Goal: Information Seeking & Learning: Learn about a topic

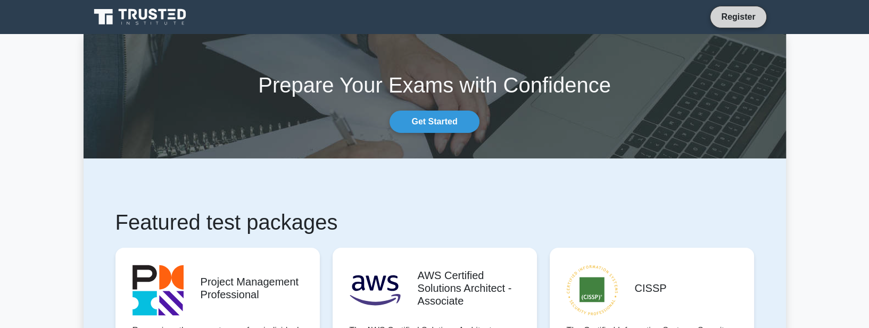
click at [727, 19] on link "Register" at bounding box center [738, 16] width 47 height 13
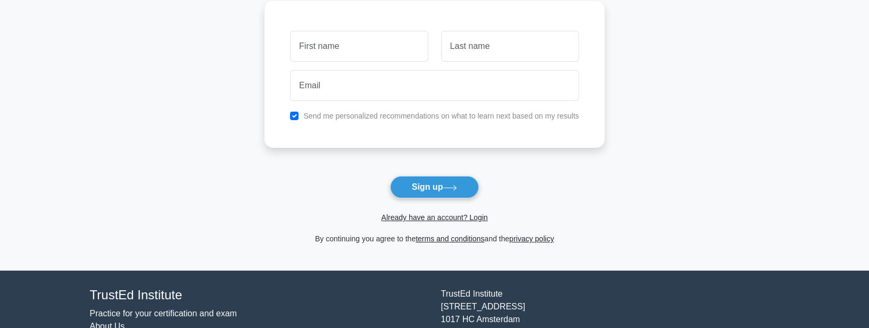
scroll to position [91, 0]
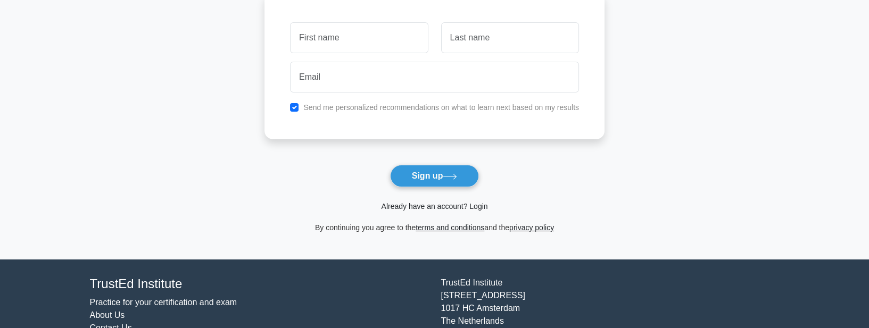
click at [445, 208] on link "Already have an account? Login" at bounding box center [434, 206] width 106 height 9
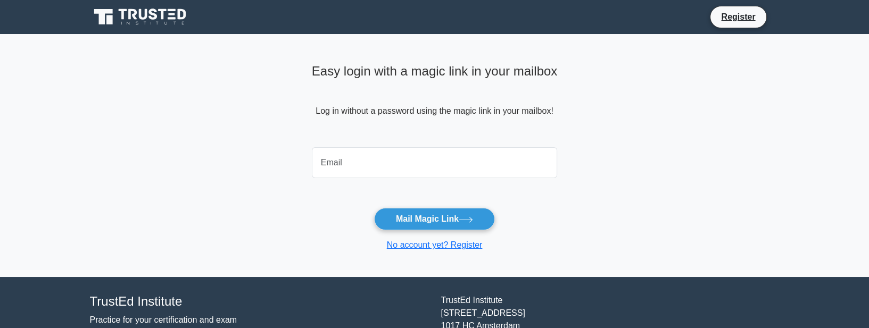
click at [442, 166] on input "email" at bounding box center [435, 162] width 246 height 31
type input "tutorialkun@gmail.com"
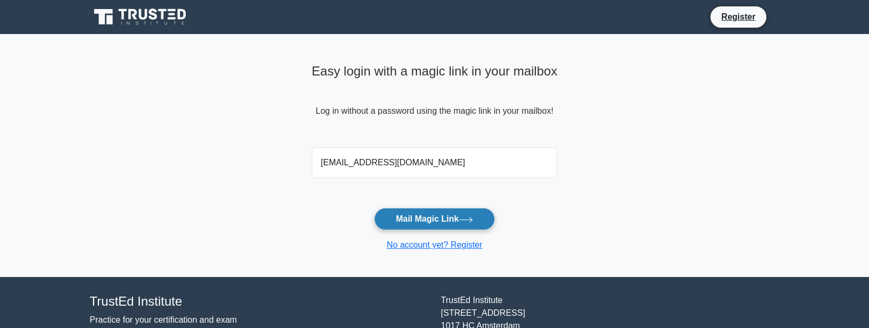
click at [412, 219] on button "Mail Magic Link" at bounding box center [434, 219] width 121 height 22
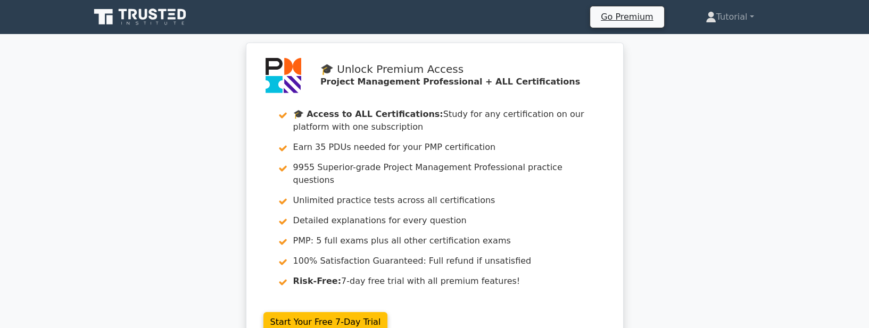
click at [153, 18] on icon at bounding box center [153, 14] width 9 height 11
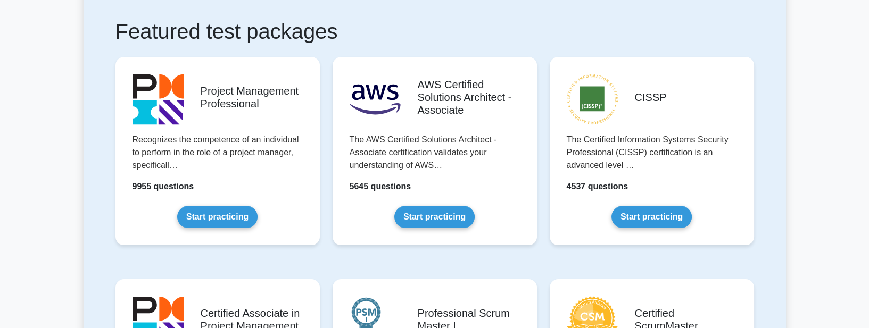
scroll to position [213, 0]
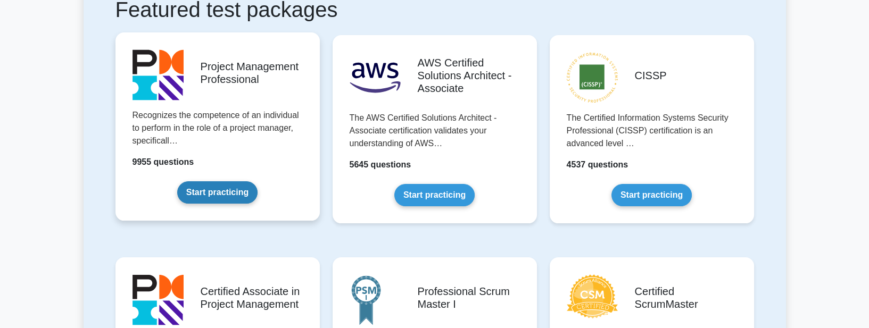
click at [217, 190] on link "Start practicing" at bounding box center [217, 193] width 80 height 22
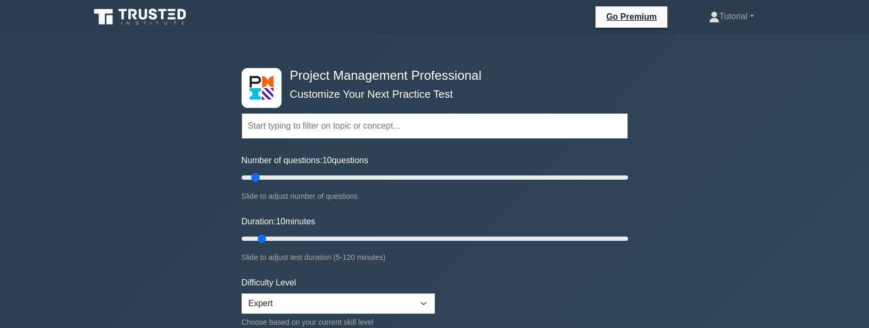
scroll to position [30, 0]
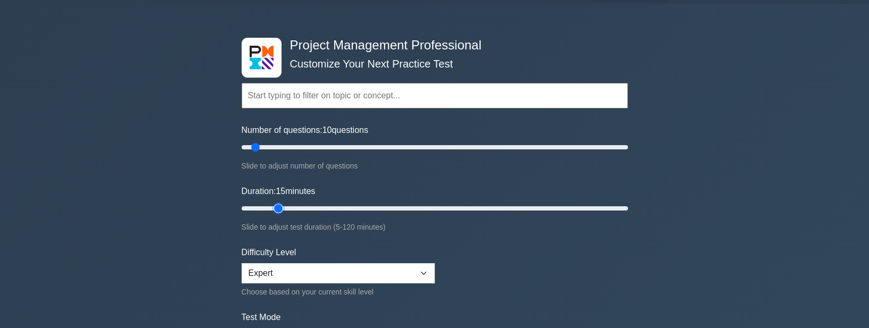
drag, startPoint x: 264, startPoint y: 207, endPoint x: 273, endPoint y: 206, distance: 9.2
type input "15"
click at [273, 206] on input "Duration: 15 minutes" at bounding box center [435, 208] width 387 height 13
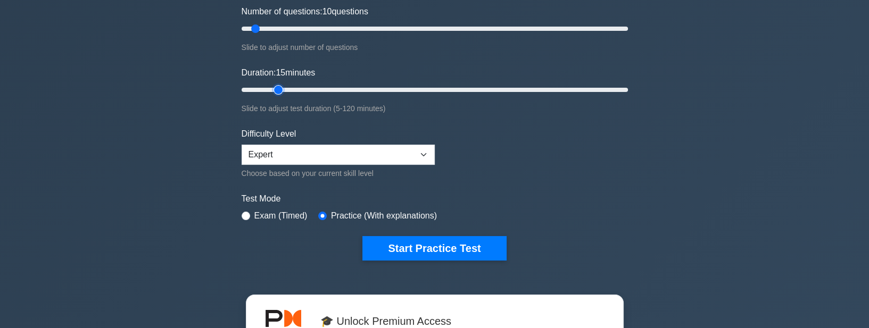
scroll to position [152, 0]
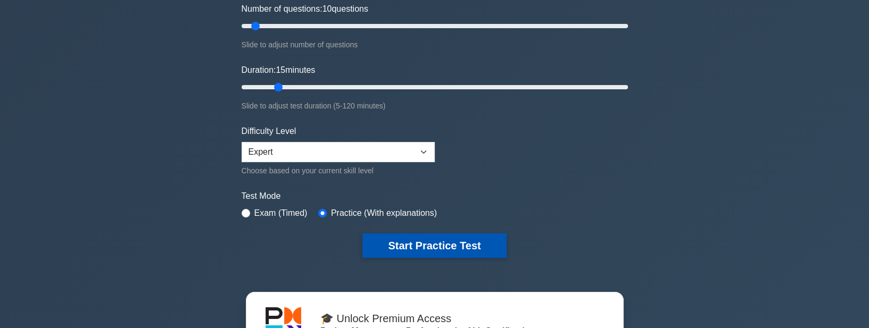
click at [403, 249] on button "Start Practice Test" at bounding box center [435, 246] width 144 height 24
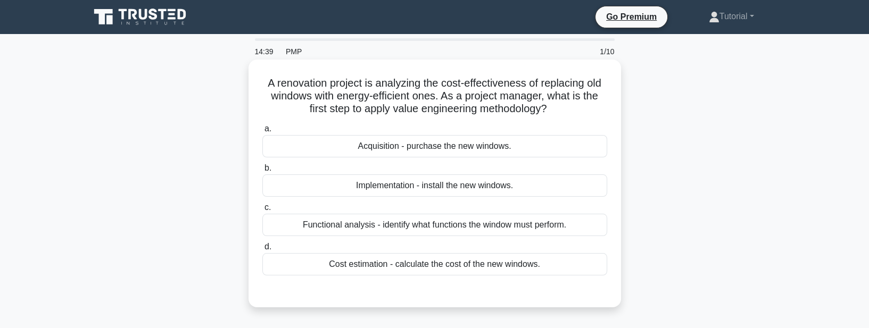
click at [422, 270] on div "Cost estimation - calculate the cost of the new windows." at bounding box center [434, 264] width 345 height 22
click at [262, 251] on input "d. Cost estimation - calculate the cost of the new windows." at bounding box center [262, 247] width 0 height 7
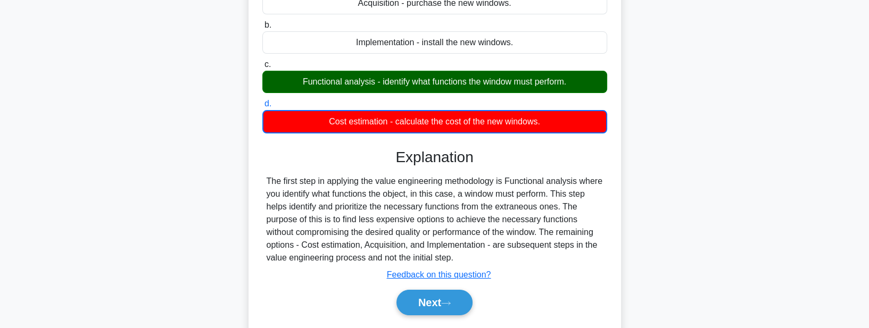
scroll to position [152, 0]
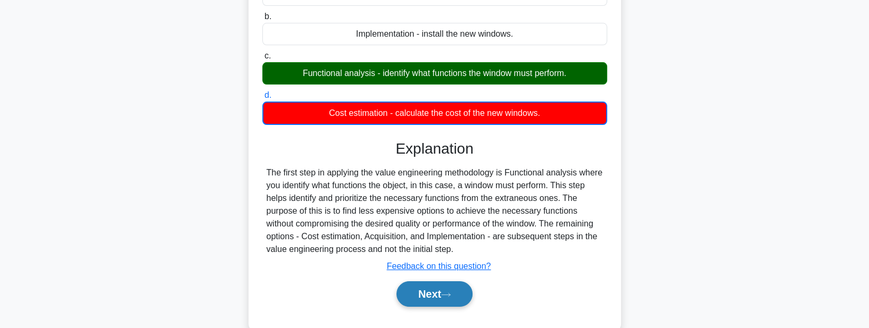
click at [418, 291] on button "Next" at bounding box center [435, 295] width 76 height 26
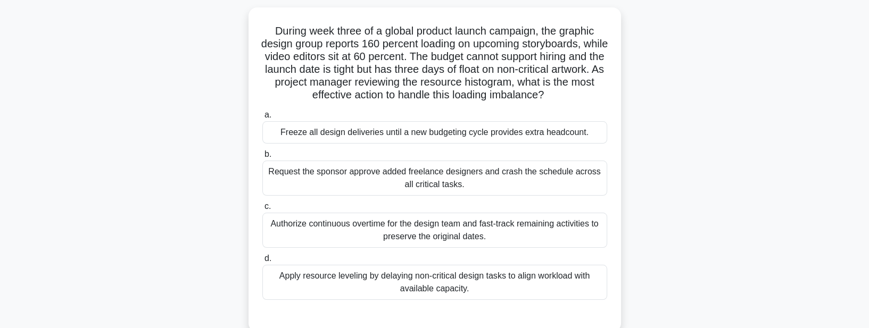
scroll to position [30, 0]
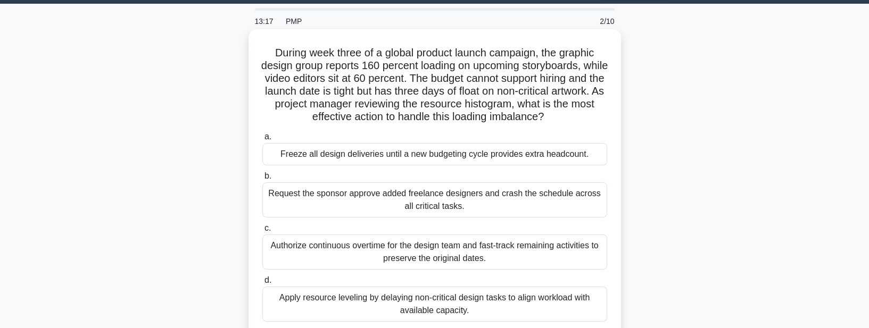
click at [419, 299] on div "Apply resource leveling by delaying non-critical design tasks to align workload…" at bounding box center [434, 304] width 345 height 35
click at [262, 284] on input "d. Apply resource leveling by delaying non-critical design tasks to align workl…" at bounding box center [262, 280] width 0 height 7
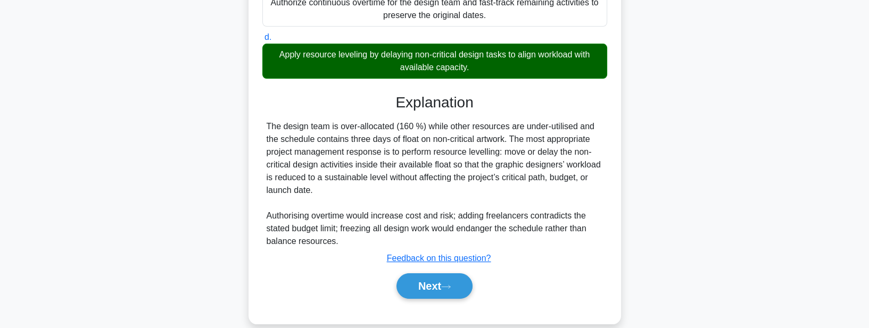
scroll to position [290, 0]
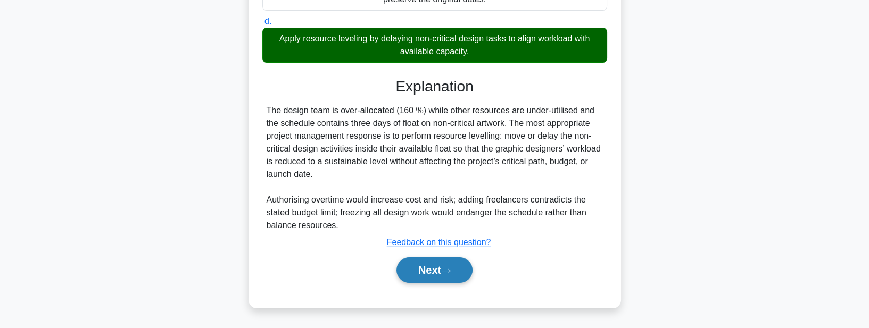
click at [421, 274] on button "Next" at bounding box center [435, 271] width 76 height 26
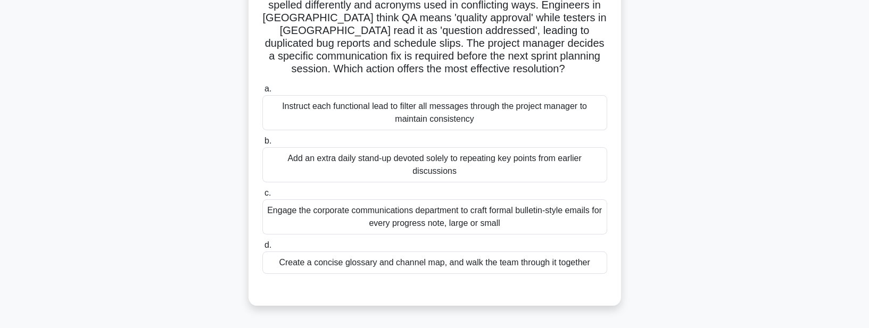
scroll to position [94, 0]
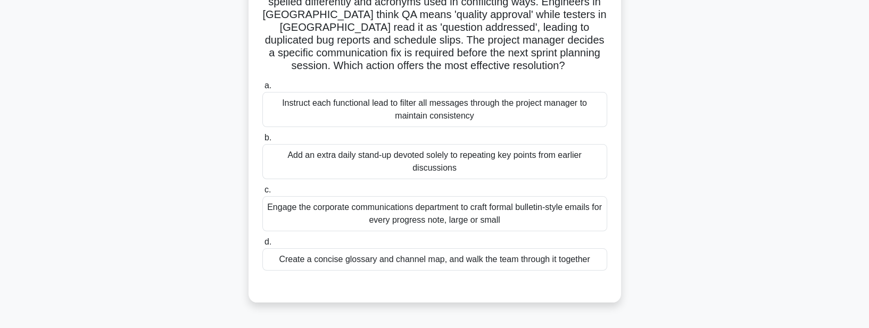
click at [428, 264] on div "Create a concise glossary and channel map, and walk the team through it together" at bounding box center [434, 260] width 345 height 22
click at [262, 246] on input "d. Create a concise glossary and channel map, and walk the team through it toge…" at bounding box center [262, 242] width 0 height 7
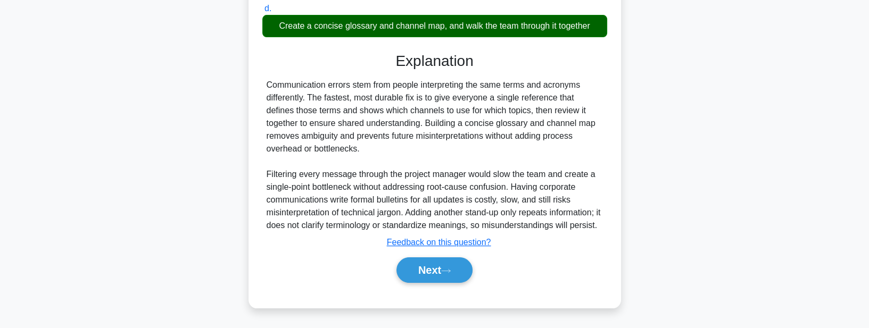
scroll to position [341, 0]
click at [424, 270] on button "Next" at bounding box center [435, 271] width 76 height 26
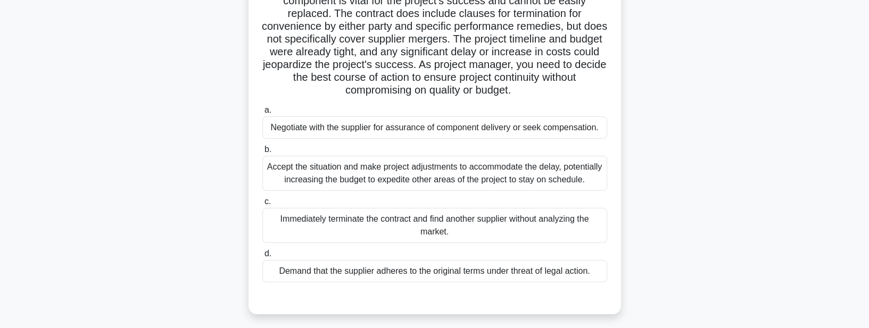
scroll to position [121, 0]
click at [485, 130] on div "Negotiate with the supplier for assurance of component delivery or seek compens…" at bounding box center [434, 127] width 345 height 22
click at [262, 113] on input "a. Negotiate with the supplier for assurance of component delivery or seek comp…" at bounding box center [262, 109] width 0 height 7
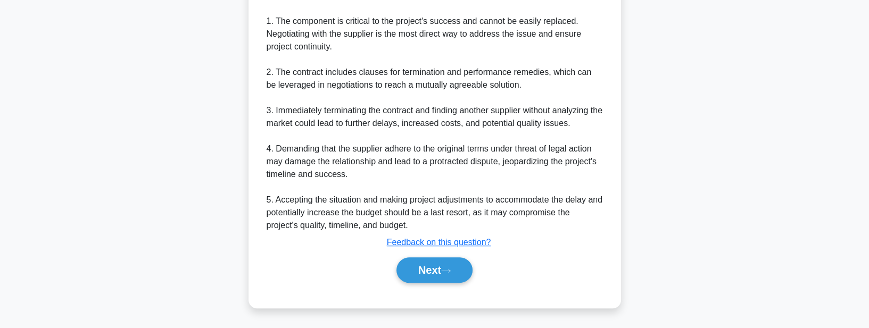
scroll to position [487, 0]
click at [420, 275] on button "Next" at bounding box center [435, 271] width 76 height 26
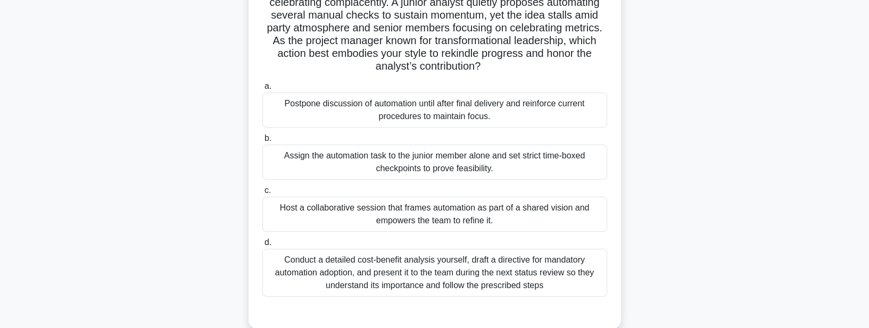
scroll to position [94, 0]
click at [420, 275] on div "Conduct a detailed cost-benefit analysis yourself, draft a directive for mandat…" at bounding box center [434, 273] width 345 height 48
click at [262, 246] on input "d. Conduct a detailed cost-benefit analysis yourself, draft a directive for man…" at bounding box center [262, 242] width 0 height 7
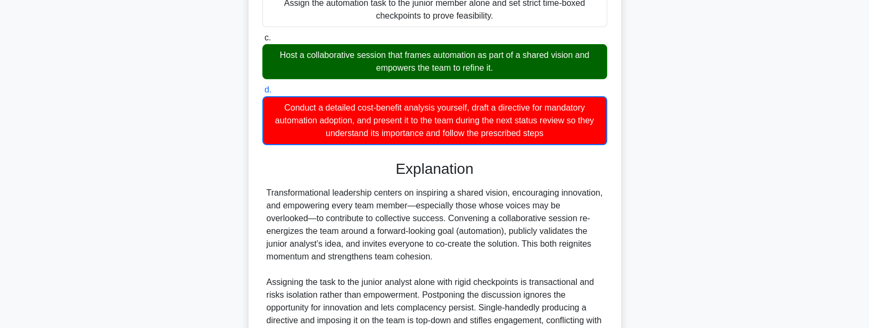
scroll to position [354, 0]
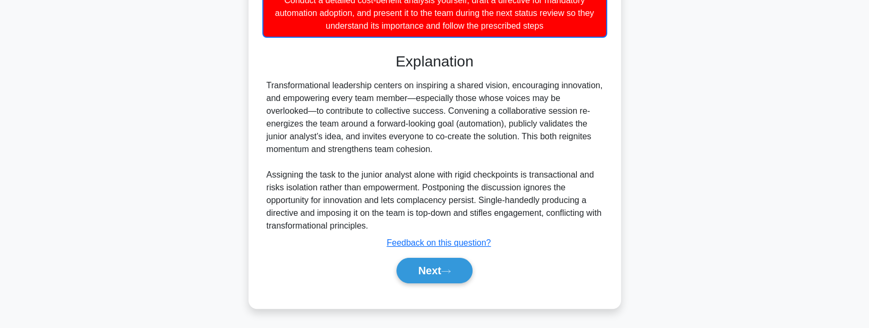
click at [420, 275] on button "Next" at bounding box center [435, 271] width 76 height 26
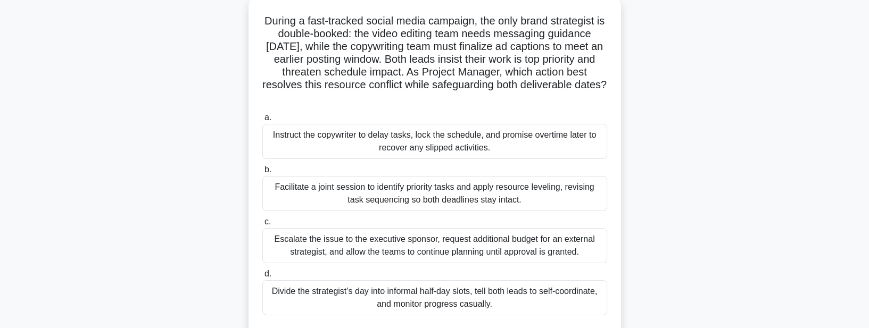
scroll to position [91, 0]
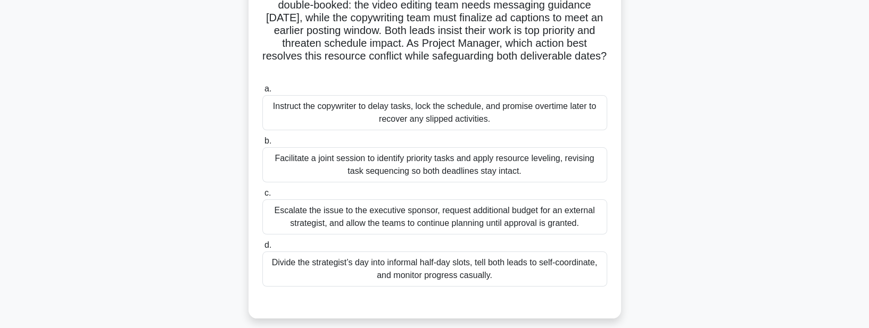
click at [438, 168] on div "Facilitate a joint session to identify priority tasks and apply resource leveli…" at bounding box center [434, 164] width 345 height 35
click at [262, 145] on input "b. Facilitate a joint session to identify priority tasks and apply resource lev…" at bounding box center [262, 141] width 0 height 7
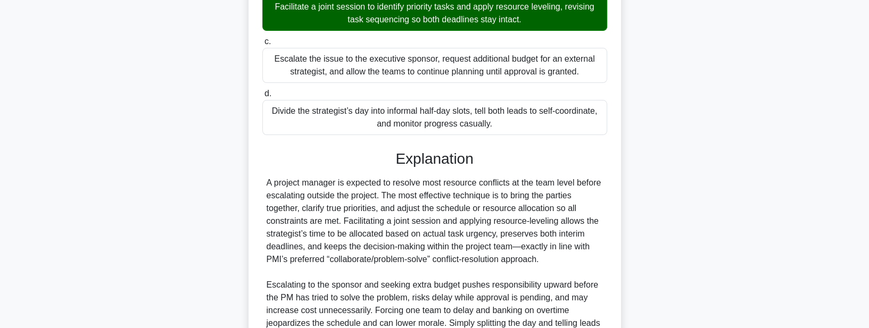
scroll to position [379, 0]
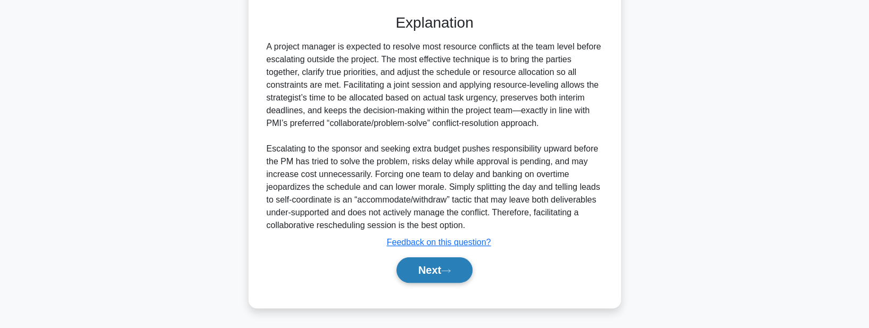
click at [417, 267] on button "Next" at bounding box center [435, 271] width 76 height 26
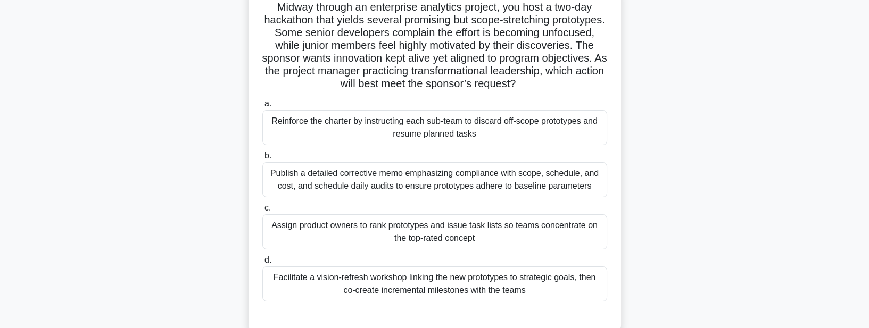
scroll to position [91, 0]
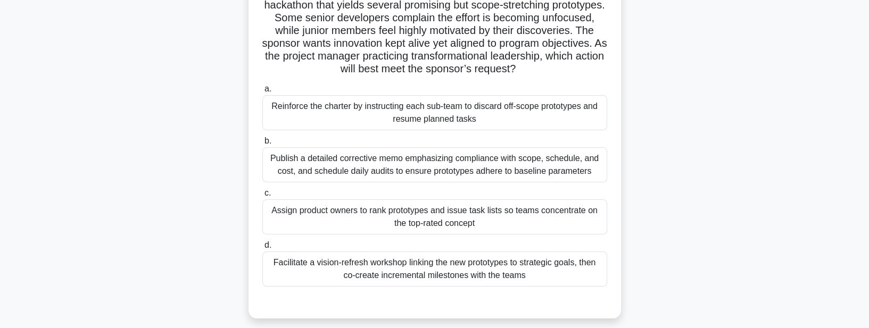
click at [418, 268] on div "Facilitate a vision-refresh workshop linking the new prototypes to strategic go…" at bounding box center [434, 269] width 345 height 35
click at [262, 249] on input "d. Facilitate a vision-refresh workshop linking the new prototypes to strategic…" at bounding box center [262, 245] width 0 height 7
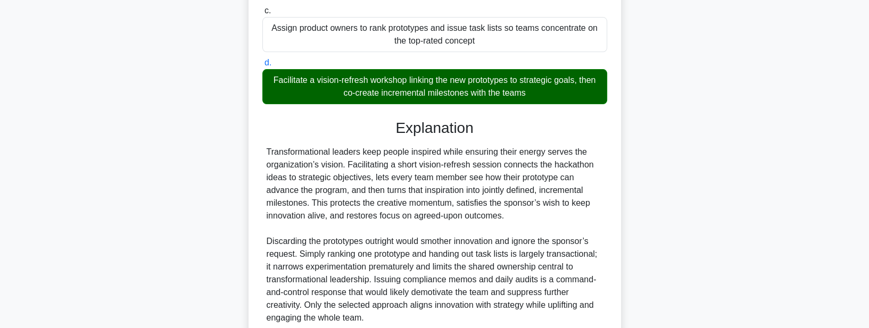
scroll to position [366, 0]
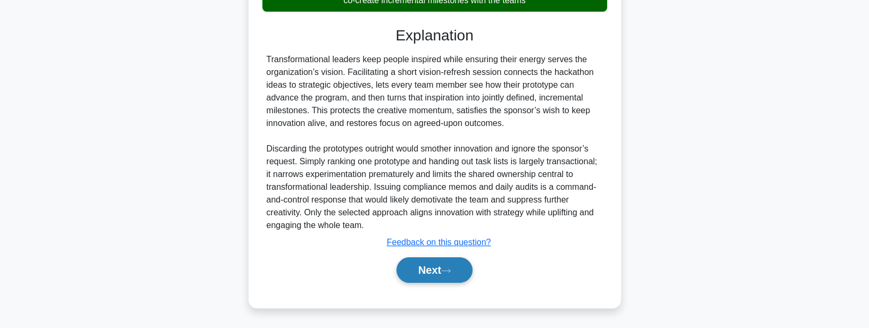
click at [417, 272] on button "Next" at bounding box center [435, 271] width 76 height 26
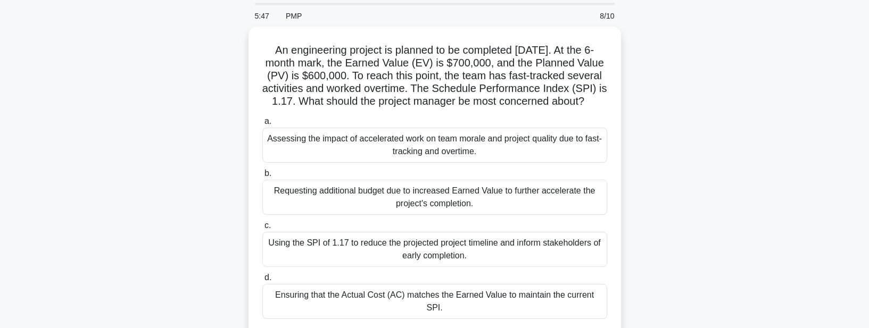
scroll to position [33, 0]
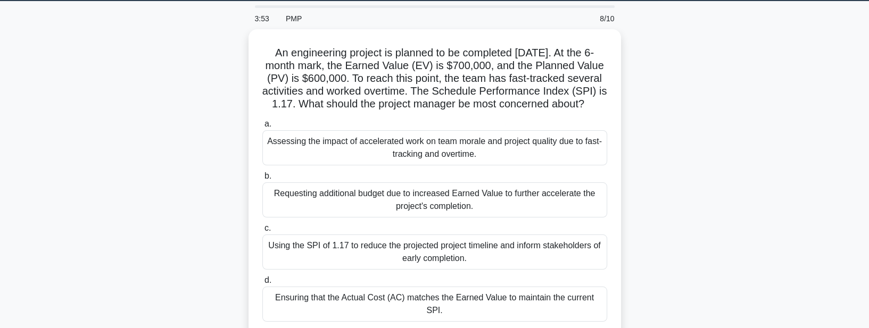
click at [188, 151] on div "An engineering project is planned to be completed in 12 months. At the 6-month …" at bounding box center [435, 198] width 703 height 338
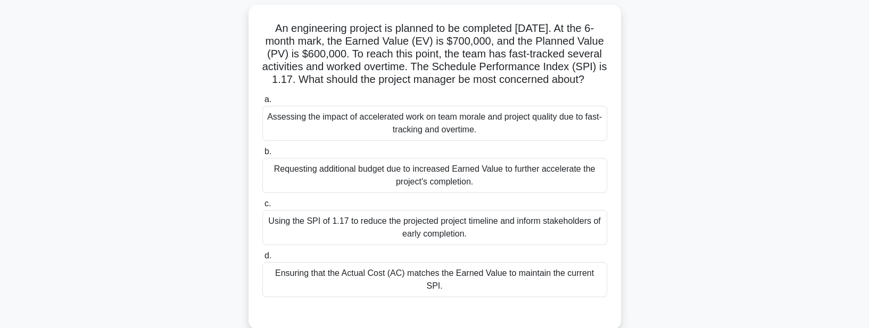
scroll to position [61, 0]
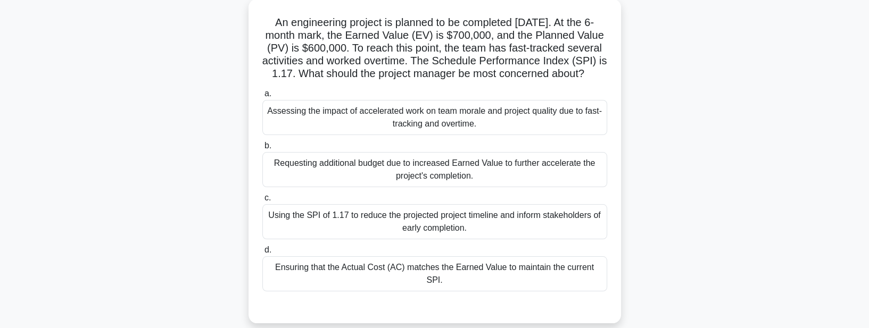
click at [295, 237] on div "Using the SPI of 1.17 to reduce the projected project timeline and inform stake…" at bounding box center [434, 221] width 345 height 35
click at [262, 202] on input "c. Using the SPI of 1.17 to reduce the projected project timeline and inform st…" at bounding box center [262, 198] width 0 height 7
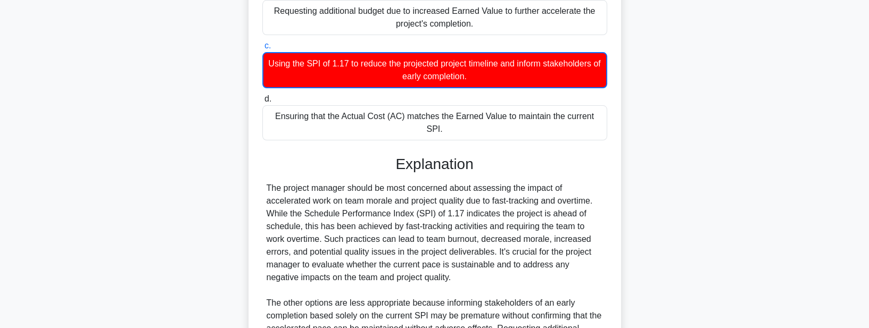
scroll to position [380, 0]
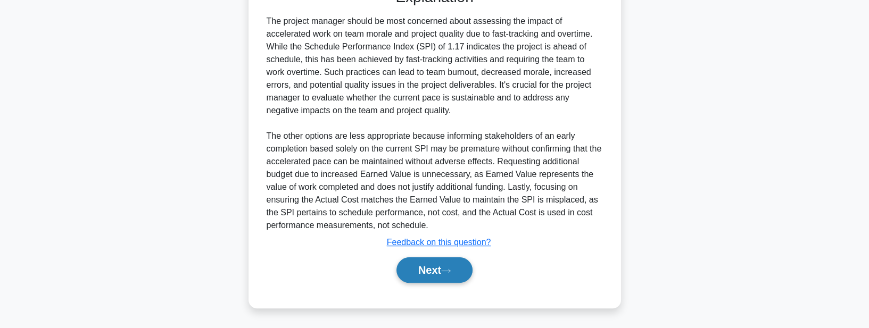
click at [425, 274] on button "Next" at bounding box center [435, 271] width 76 height 26
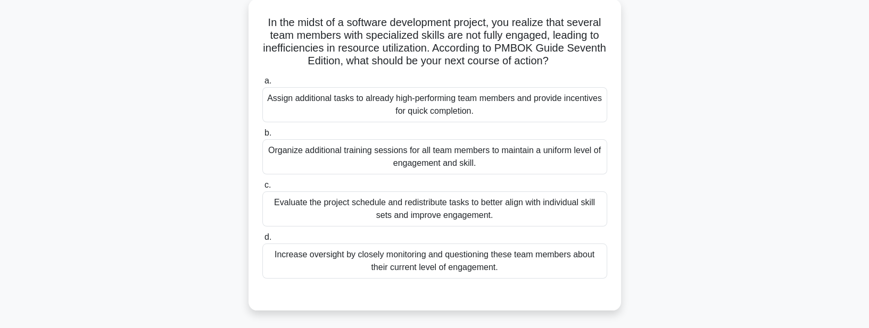
scroll to position [64, 0]
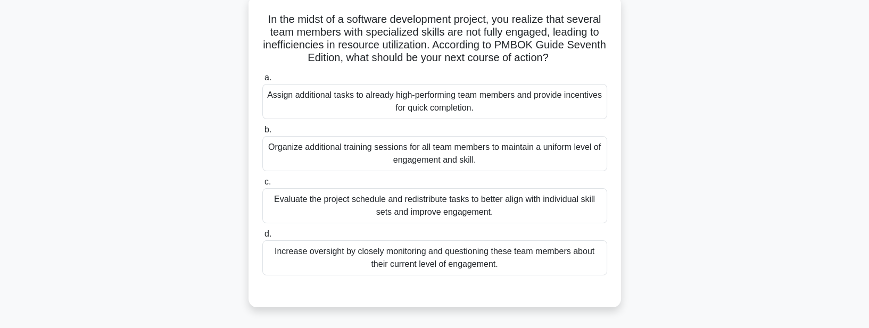
click at [293, 210] on div "Evaluate the project schedule and redistribute tasks to better align with indiv…" at bounding box center [434, 205] width 345 height 35
click at [262, 186] on input "c. Evaluate the project schedule and redistribute tasks to better align with in…" at bounding box center [262, 182] width 0 height 7
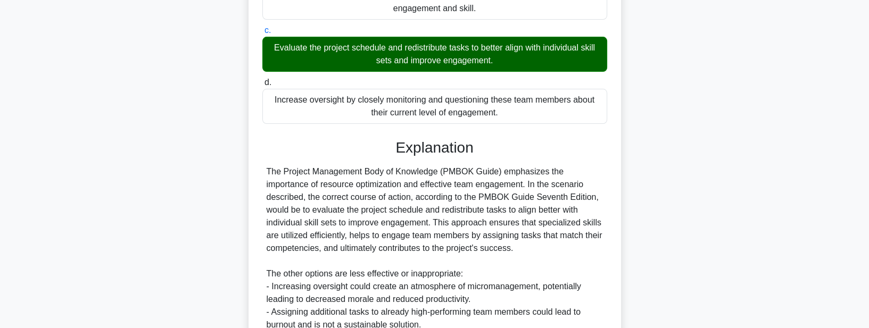
scroll to position [354, 0]
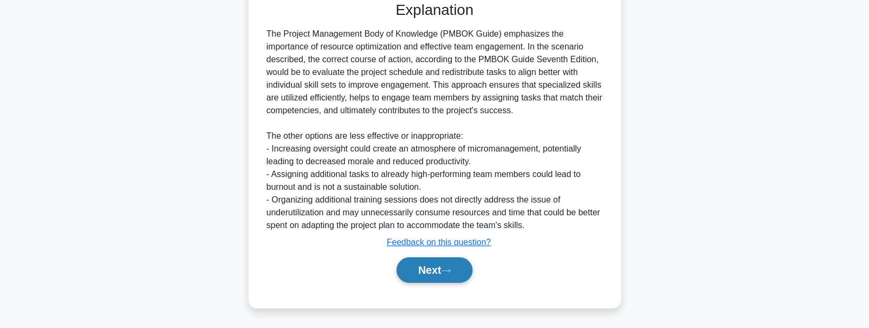
click at [413, 276] on button "Next" at bounding box center [435, 271] width 76 height 26
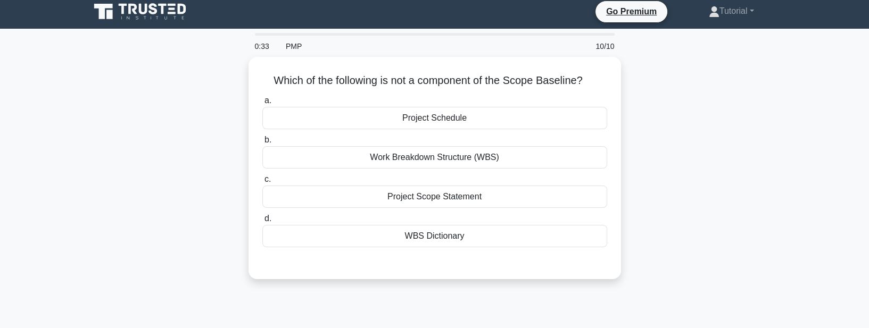
scroll to position [0, 0]
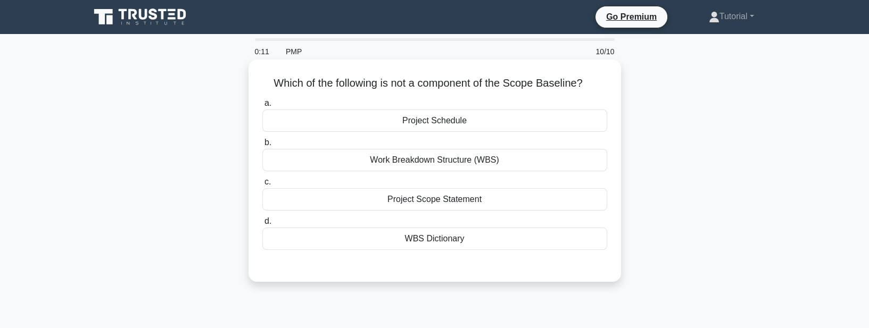
click at [422, 243] on div "WBS Dictionary" at bounding box center [434, 239] width 345 height 22
click at [262, 225] on input "d. WBS Dictionary" at bounding box center [262, 221] width 0 height 7
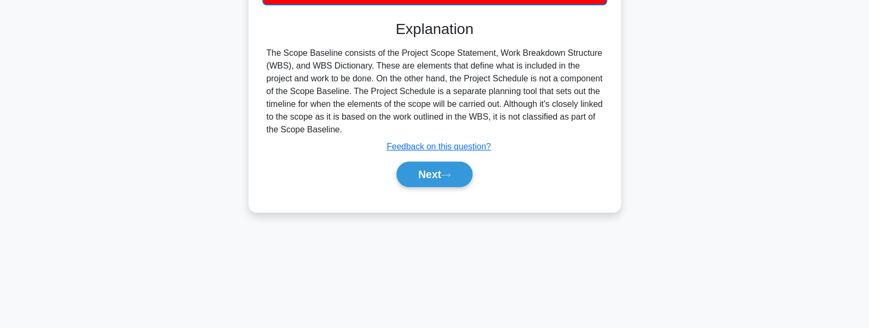
scroll to position [247, 0]
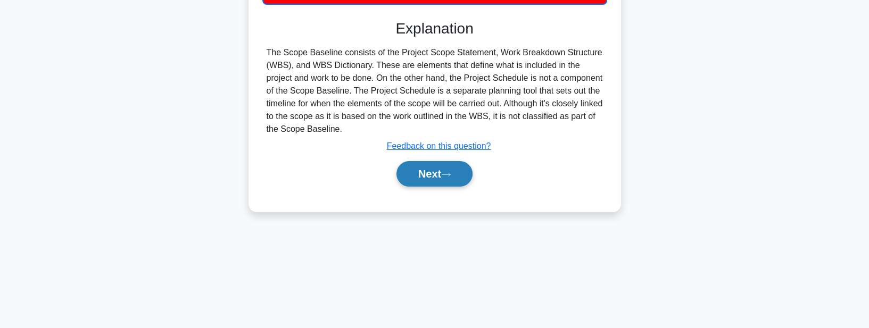
click at [423, 172] on button "Next" at bounding box center [435, 174] width 76 height 26
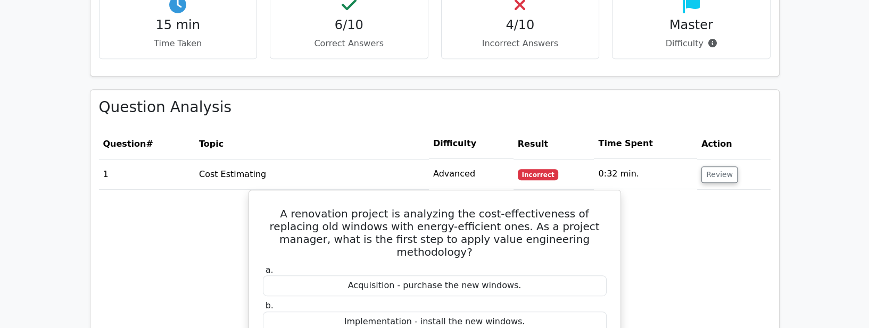
scroll to position [821, 0]
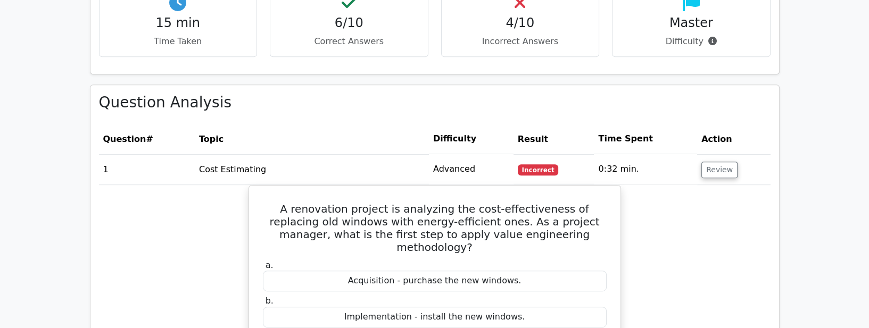
click at [671, 160] on td "0:32 min." at bounding box center [645, 169] width 103 height 30
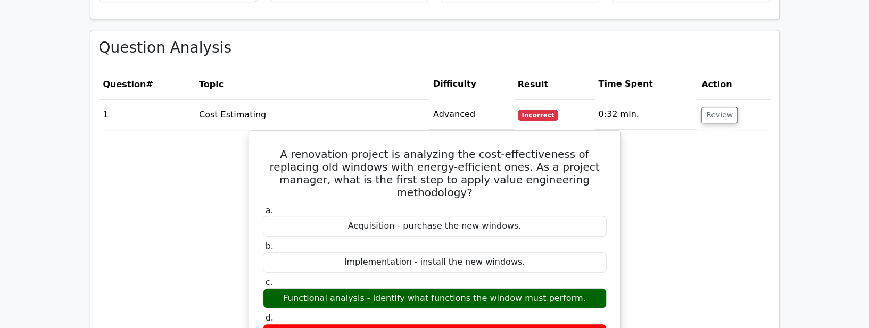
scroll to position [791, 0]
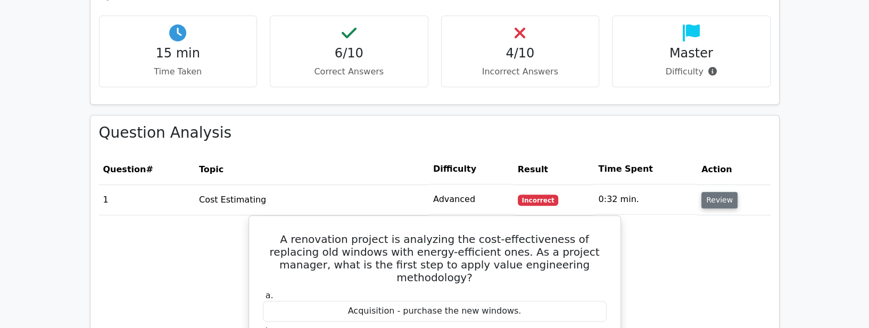
click at [715, 192] on button "Review" at bounding box center [720, 200] width 36 height 17
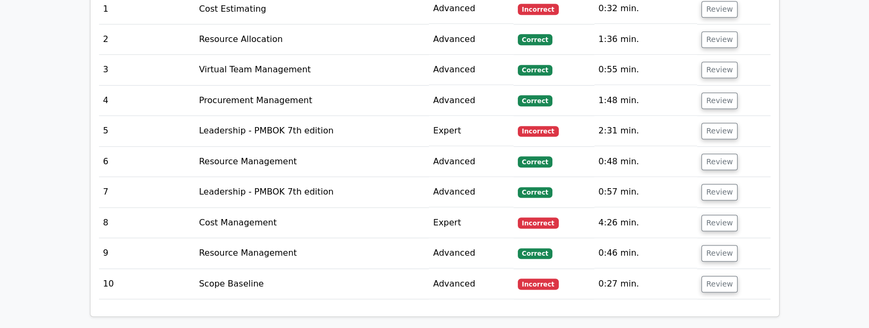
scroll to position [973, 0]
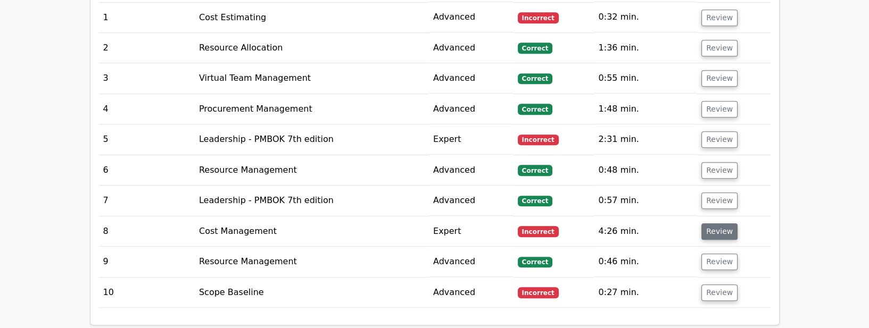
click at [718, 224] on button "Review" at bounding box center [720, 232] width 36 height 17
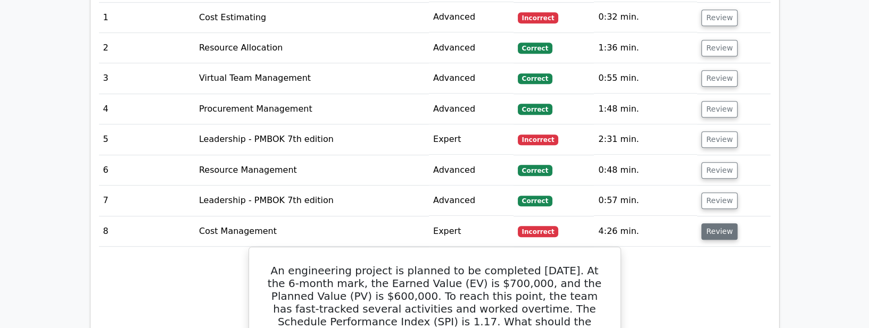
click at [717, 224] on button "Review" at bounding box center [720, 232] width 36 height 17
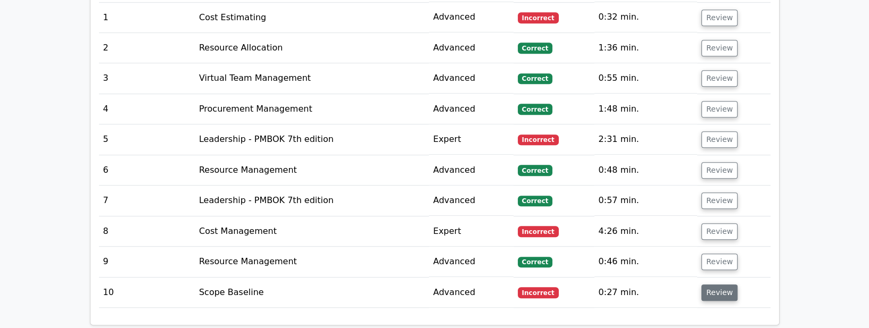
click at [716, 285] on button "Review" at bounding box center [720, 293] width 36 height 17
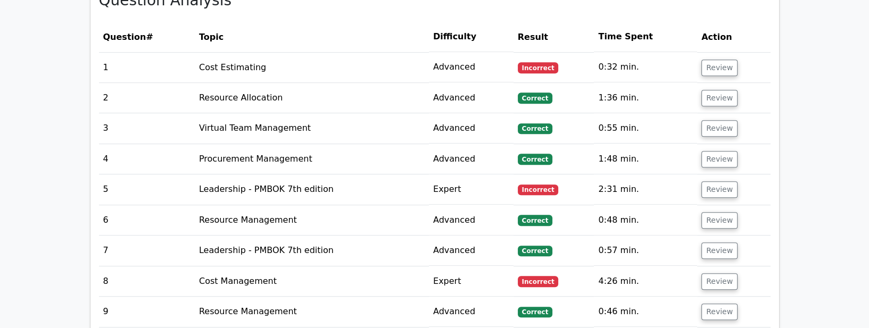
scroll to position [913, 0]
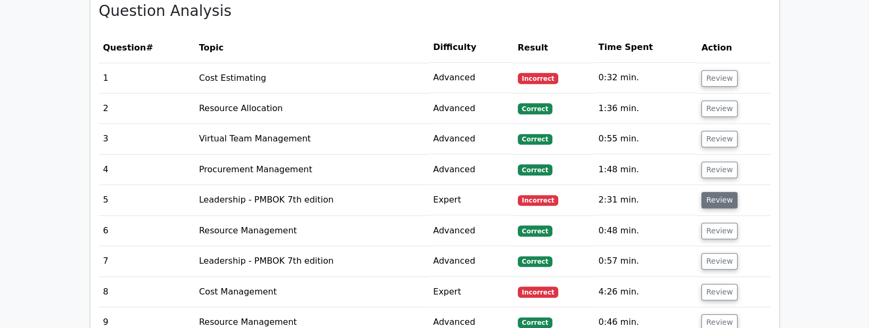
click at [721, 192] on button "Review" at bounding box center [720, 200] width 36 height 17
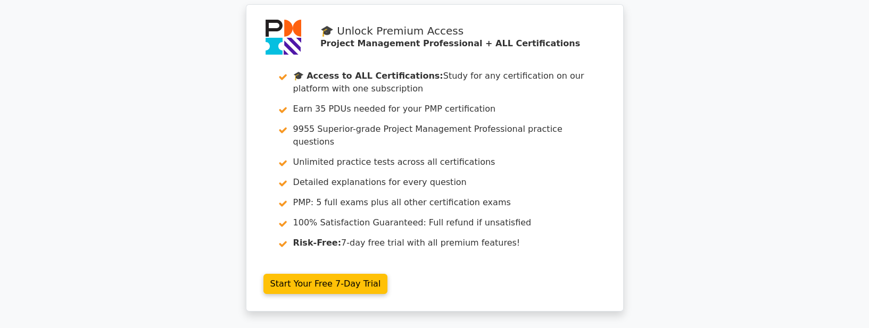
scroll to position [0, 0]
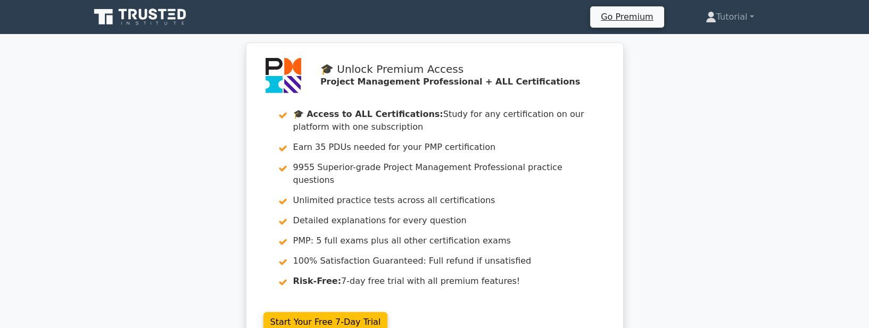
click at [147, 22] on icon at bounding box center [141, 17] width 102 height 20
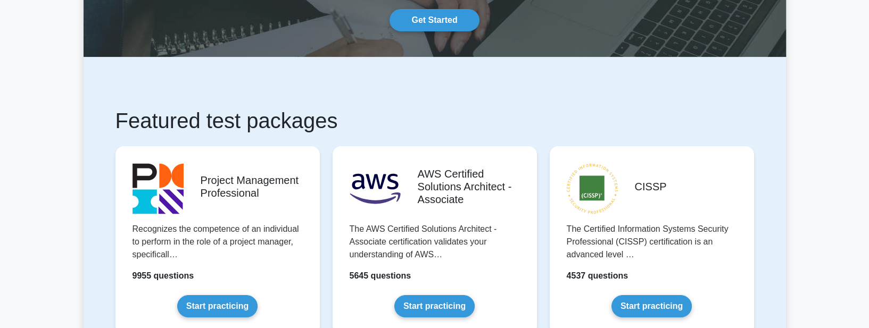
scroll to position [182, 0]
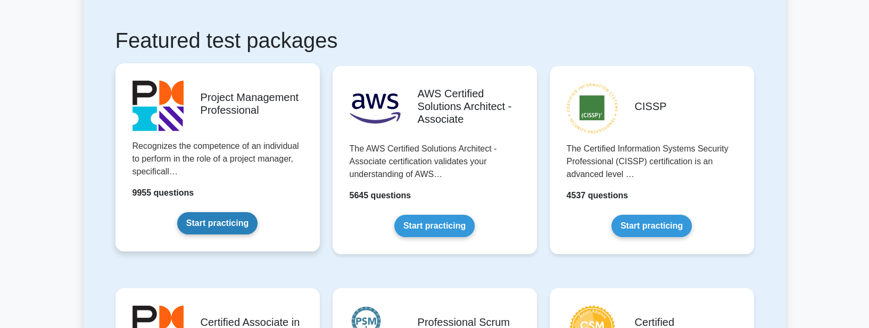
click at [233, 216] on link "Start practicing" at bounding box center [217, 223] width 80 height 22
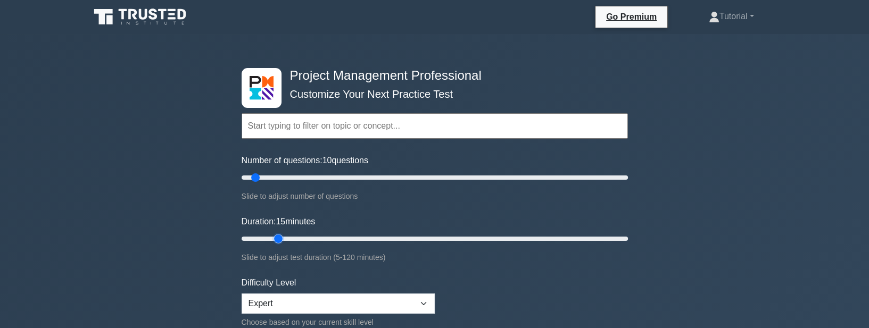
drag, startPoint x: 264, startPoint y: 238, endPoint x: 274, endPoint y: 235, distance: 10.1
type input "15"
click at [274, 235] on input "Duration: 15 minutes" at bounding box center [435, 239] width 387 height 13
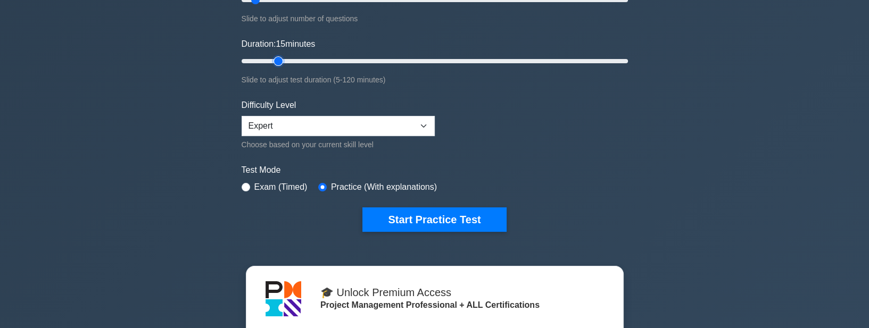
scroll to position [182, 0]
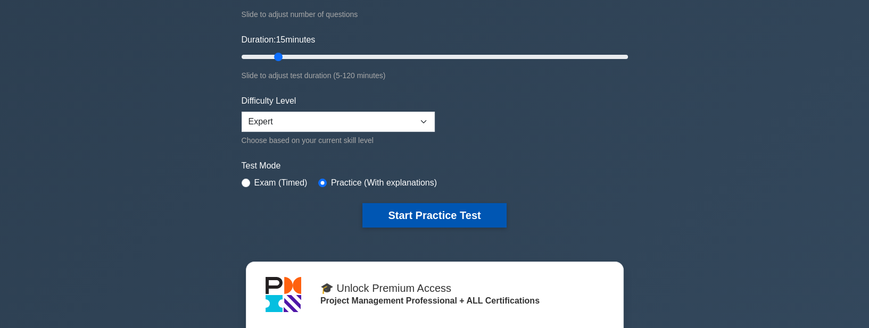
click at [390, 218] on button "Start Practice Test" at bounding box center [435, 215] width 144 height 24
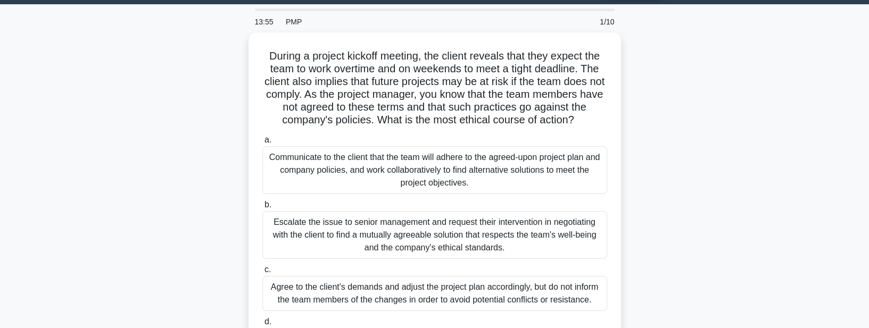
scroll to position [30, 0]
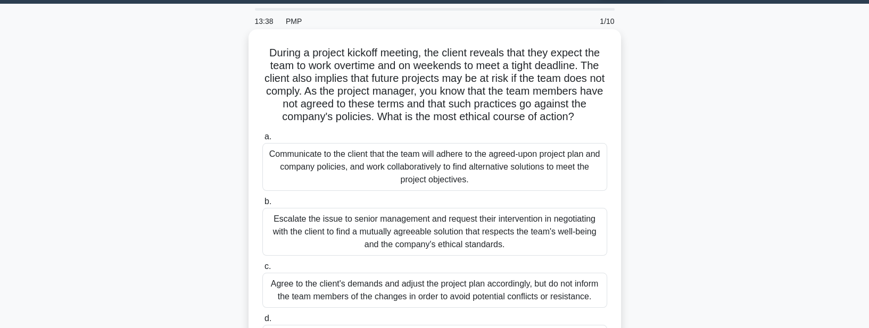
click at [387, 226] on div "Escalate the issue to senior management and request their intervention in negot…" at bounding box center [434, 232] width 345 height 48
click at [262, 206] on input "b. Escalate the issue to senior management and request their intervention in ne…" at bounding box center [262, 202] width 0 height 7
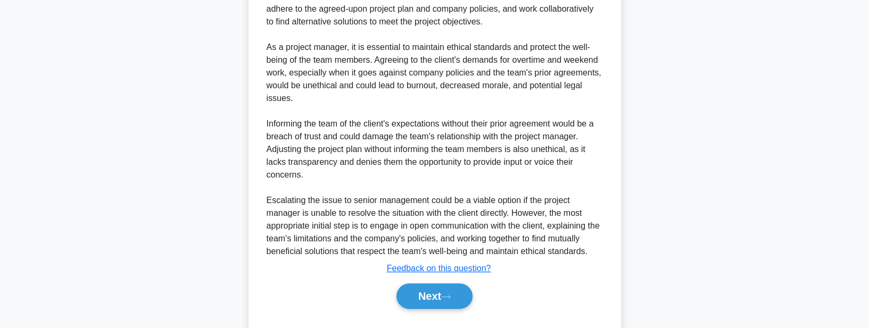
scroll to position [482, 0]
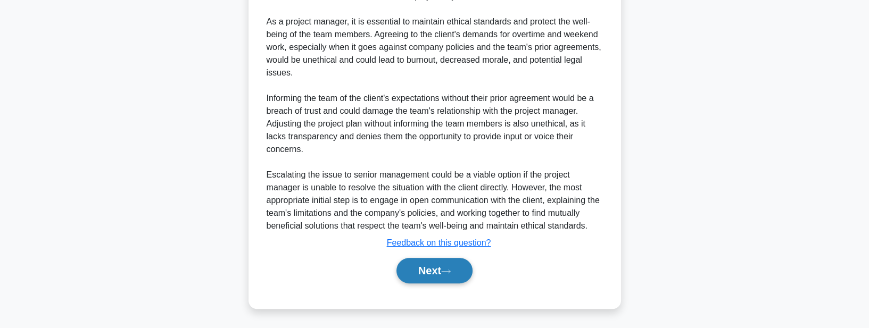
click at [408, 264] on button "Next" at bounding box center [435, 271] width 76 height 26
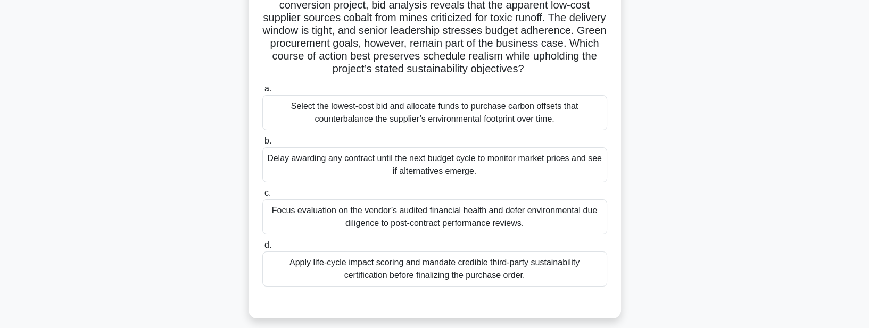
scroll to position [94, 0]
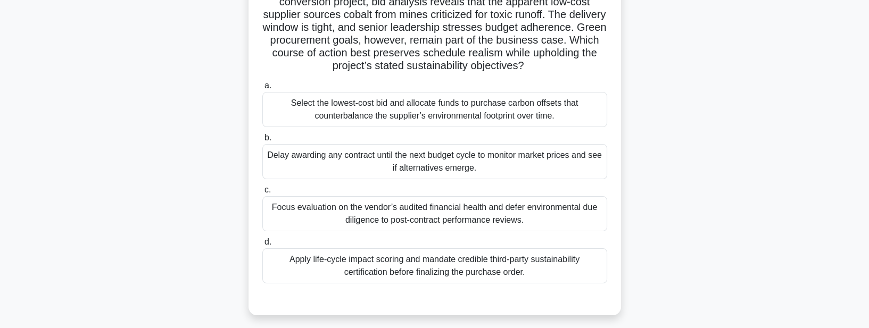
click at [407, 266] on div "Apply life-cycle impact scoring and mandate credible third-party sustainability…" at bounding box center [434, 266] width 345 height 35
click at [262, 246] on input "d. Apply life-cycle impact scoring and mandate credible third-party sustainabil…" at bounding box center [262, 242] width 0 height 7
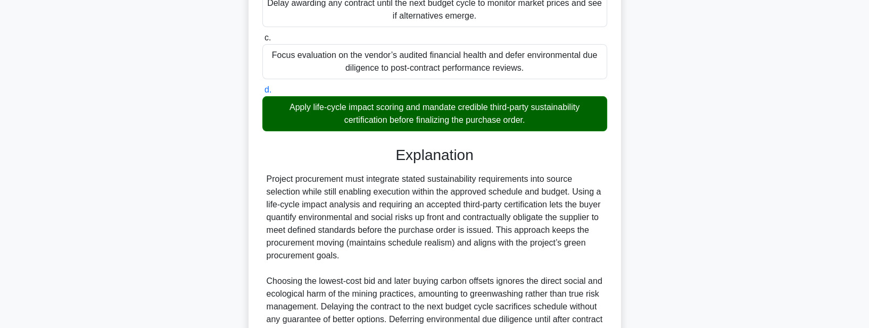
scroll to position [379, 0]
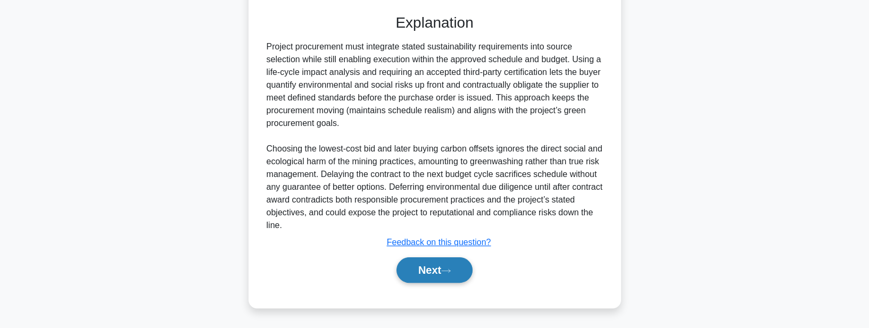
click at [410, 268] on button "Next" at bounding box center [435, 271] width 76 height 26
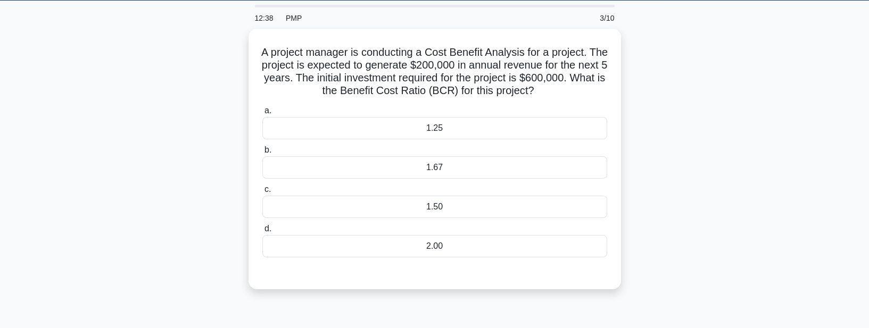
scroll to position [33, 0]
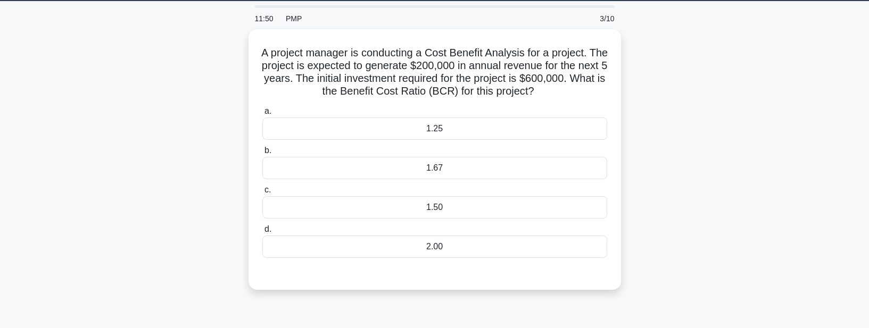
click at [197, 134] on div "A project manager is conducting a Cost Benefit Analysis for a project. The proj…" at bounding box center [435, 166] width 703 height 274
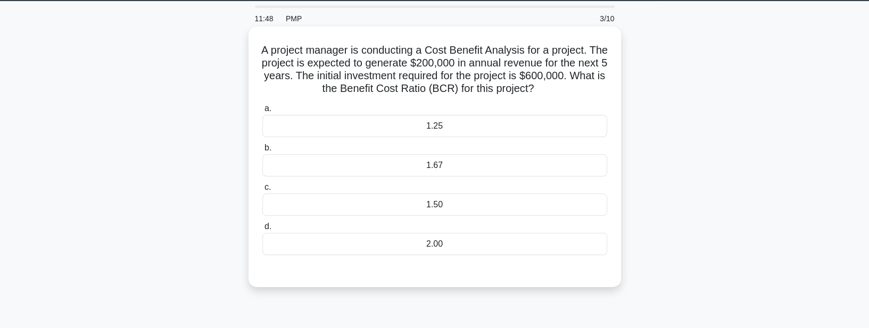
click at [298, 161] on div "1.67" at bounding box center [434, 165] width 345 height 22
click at [262, 152] on input "b. 1.67" at bounding box center [262, 148] width 0 height 7
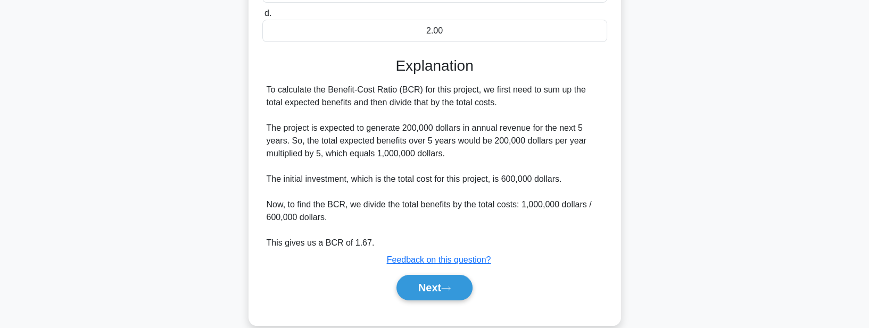
scroll to position [264, 0]
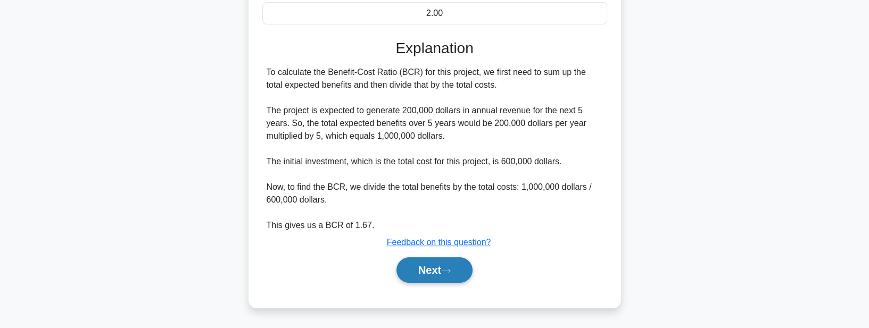
click at [426, 273] on button "Next" at bounding box center [435, 271] width 76 height 26
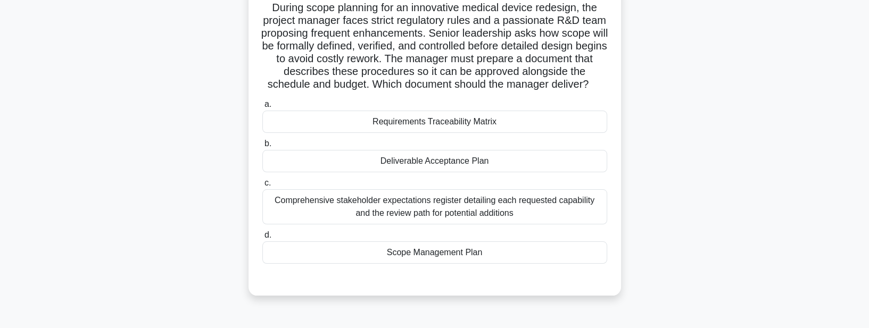
scroll to position [64, 0]
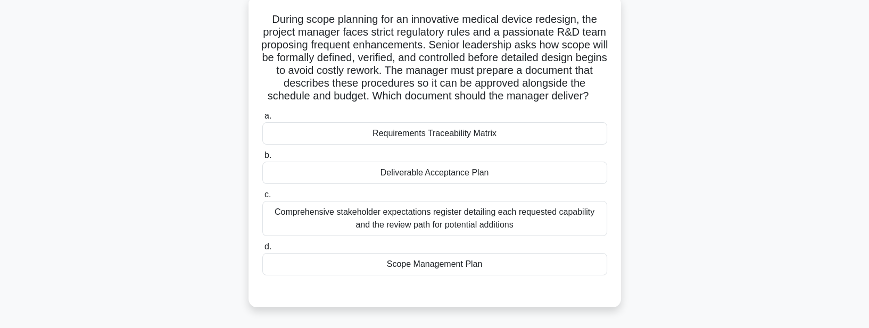
click at [425, 276] on div "Scope Management Plan" at bounding box center [434, 264] width 345 height 22
click at [262, 251] on input "d. Scope Management Plan" at bounding box center [262, 247] width 0 height 7
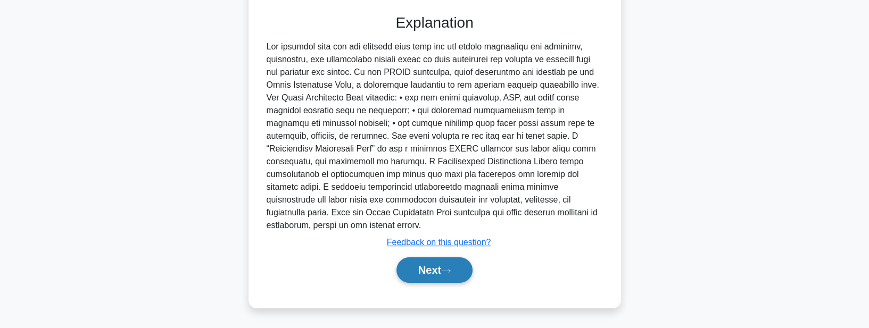
click at [425, 277] on button "Next" at bounding box center [435, 271] width 76 height 26
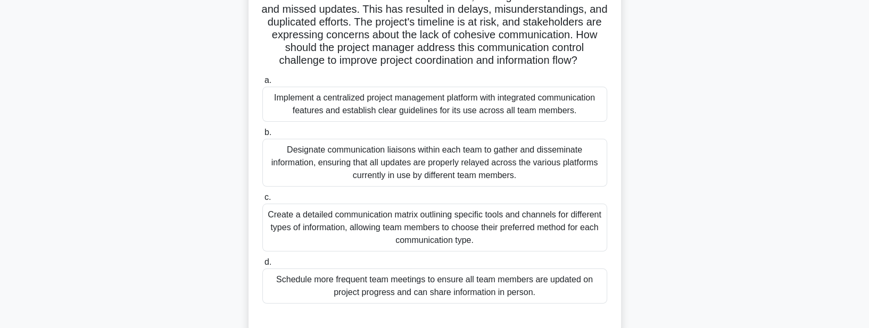
scroll to position [125, 0]
click at [350, 120] on div "Implement a centralized project management platform with integrated communicati…" at bounding box center [434, 104] width 345 height 35
click at [262, 85] on input "a. Implement a centralized project management platform with integrated communic…" at bounding box center [262, 81] width 0 height 7
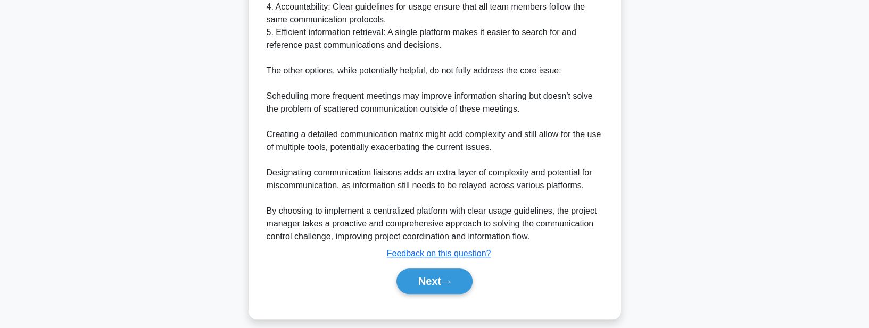
scroll to position [699, 0]
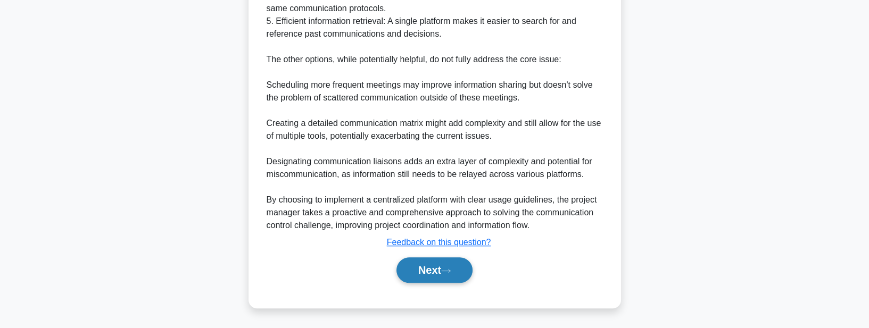
click at [407, 281] on button "Next" at bounding box center [435, 271] width 76 height 26
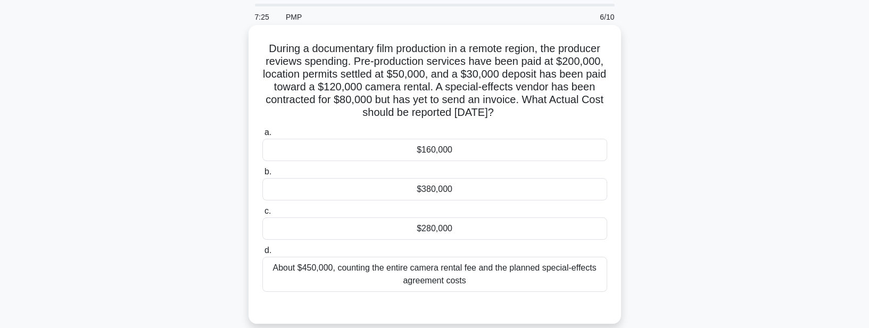
scroll to position [33, 0]
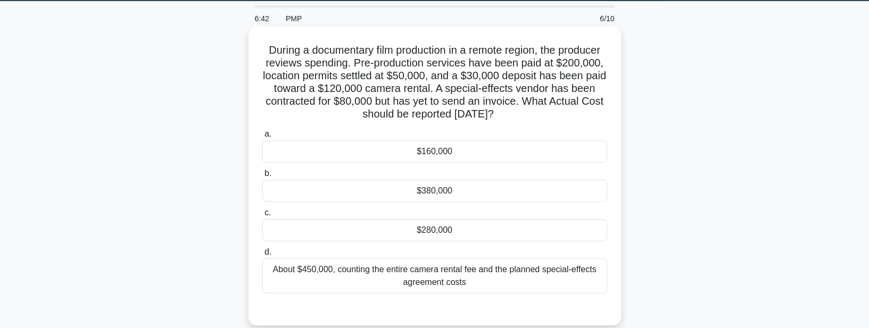
click at [414, 283] on div "About $450,000, counting the entire camera rental fee and the planned special-e…" at bounding box center [434, 276] width 345 height 35
click at [262, 256] on input "d. About $450,000, counting the entire camera rental fee and the planned specia…" at bounding box center [262, 252] width 0 height 7
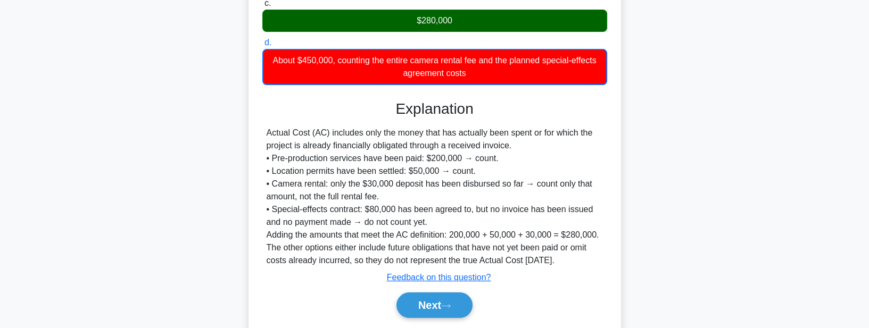
scroll to position [247, 0]
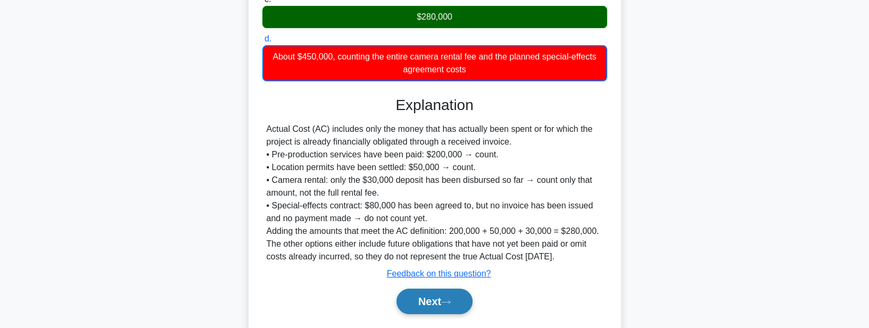
click at [418, 302] on button "Next" at bounding box center [435, 302] width 76 height 26
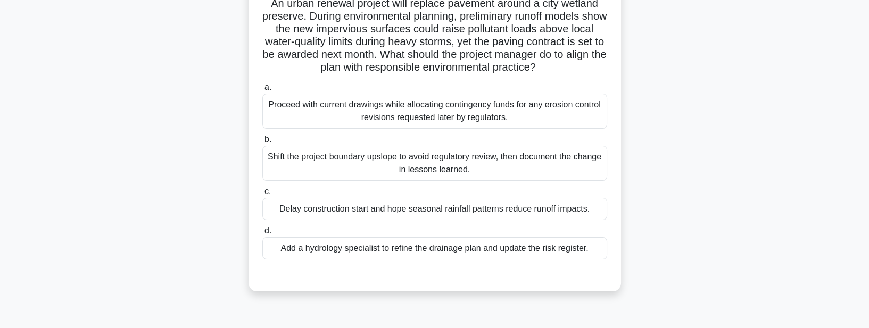
scroll to position [64, 0]
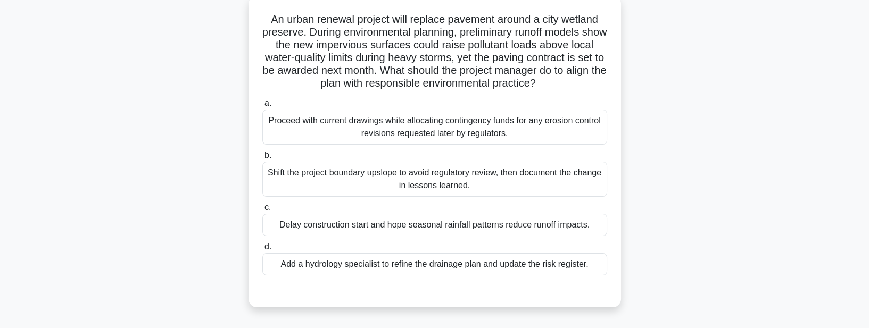
click at [333, 268] on div "Add a hydrology specialist to refine the drainage plan and update the risk regi…" at bounding box center [434, 264] width 345 height 22
click at [262, 251] on input "d. Add a hydrology specialist to refine the drainage plan and update the risk r…" at bounding box center [262, 247] width 0 height 7
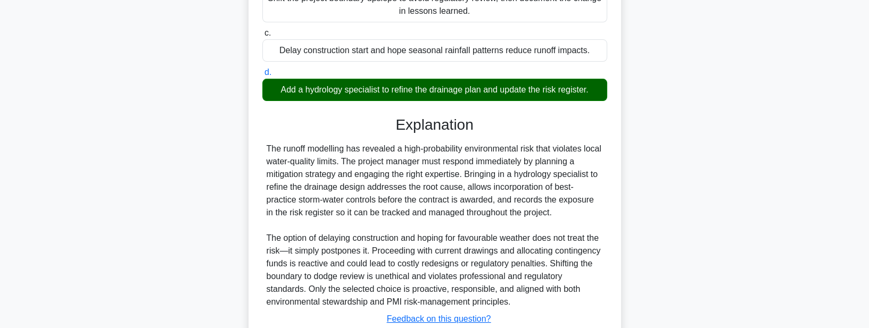
scroll to position [277, 0]
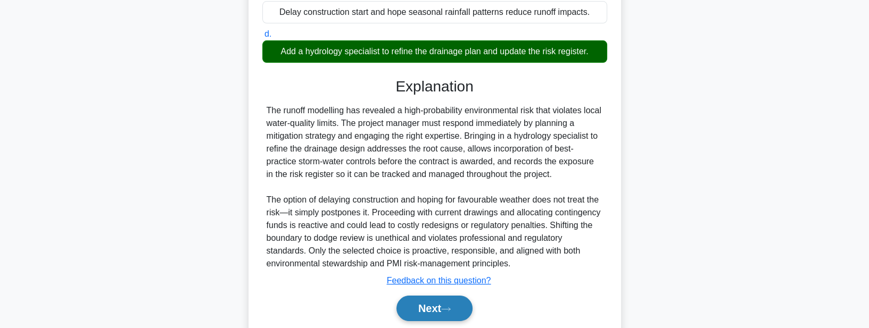
click at [422, 306] on button "Next" at bounding box center [435, 309] width 76 height 26
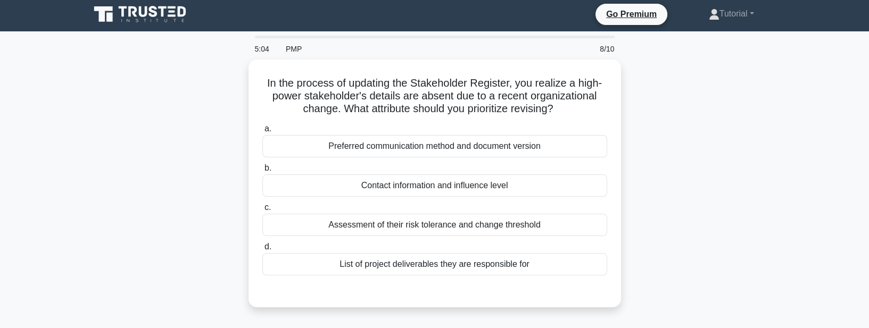
scroll to position [0, 0]
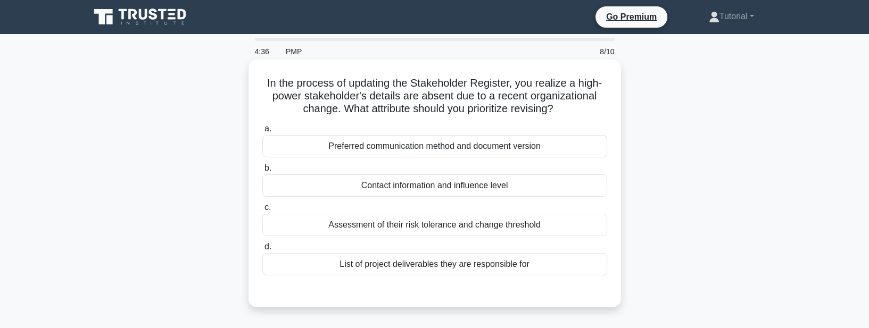
click at [288, 189] on div "Contact information and influence level" at bounding box center [434, 186] width 345 height 22
click at [262, 172] on input "b. Contact information and influence level" at bounding box center [262, 168] width 0 height 7
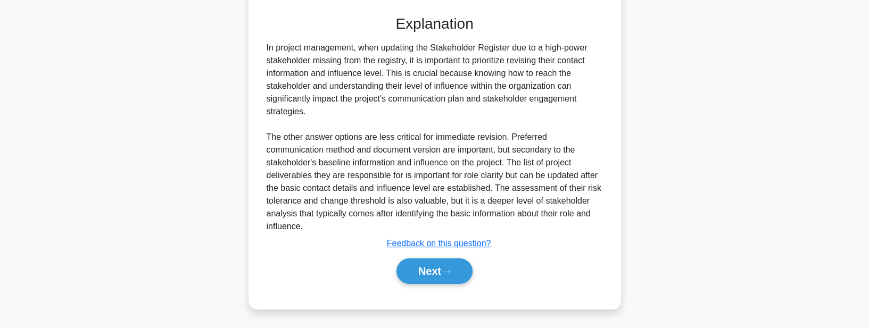
scroll to position [276, 0]
click at [412, 266] on button "Next" at bounding box center [435, 271] width 76 height 26
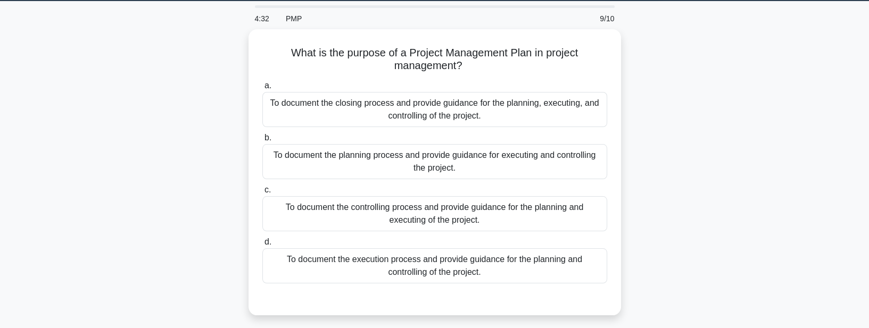
scroll to position [33, 0]
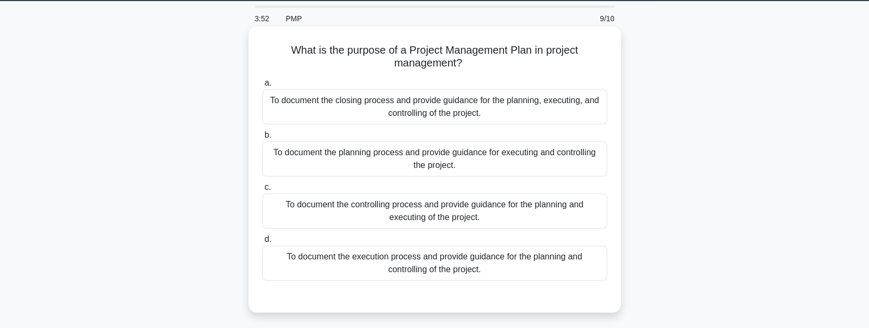
click at [400, 116] on div "To document the closing process and provide guidance for the planning, executin…" at bounding box center [434, 106] width 345 height 35
click at [262, 87] on input "a. To document the closing process and provide guidance for the planning, execu…" at bounding box center [262, 83] width 0 height 7
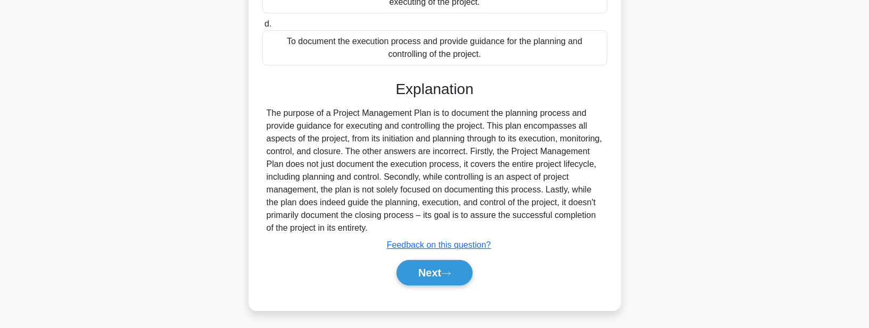
scroll to position [252, 0]
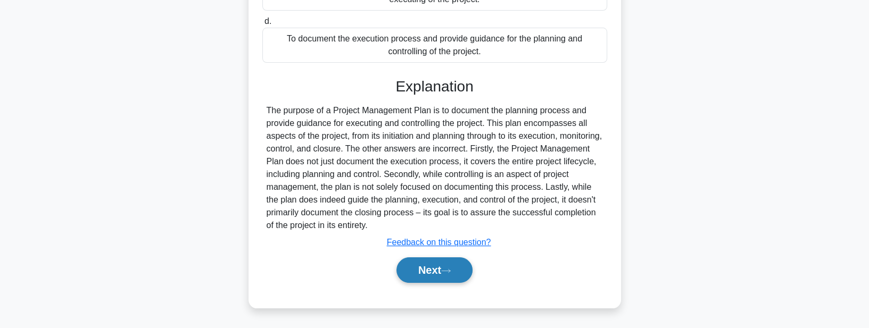
click at [416, 269] on button "Next" at bounding box center [435, 271] width 76 height 26
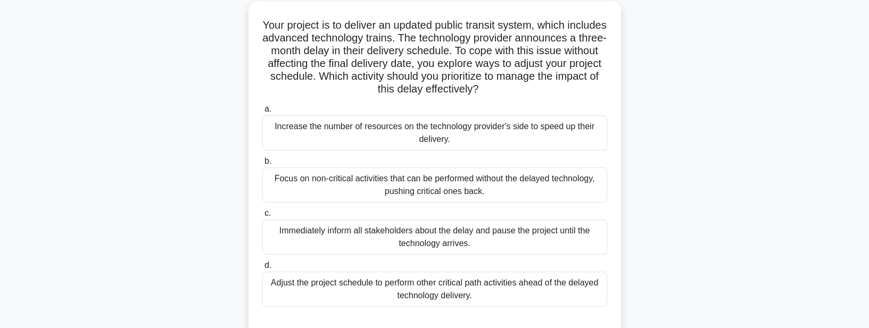
scroll to position [64, 0]
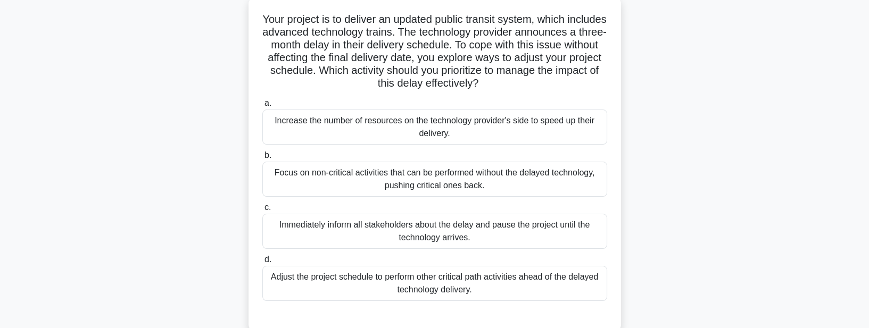
click at [342, 287] on div "Adjust the project schedule to perform other critical path activities ahead of …" at bounding box center [434, 283] width 345 height 35
click at [262, 264] on input "d. Adjust the project schedule to perform other critical path activities ahead …" at bounding box center [262, 260] width 0 height 7
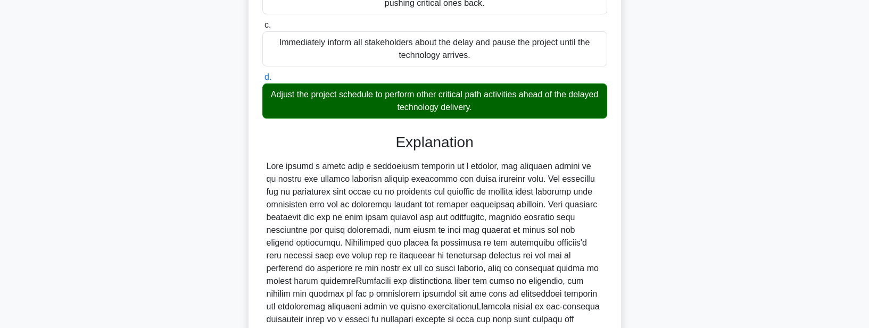
scroll to position [366, 0]
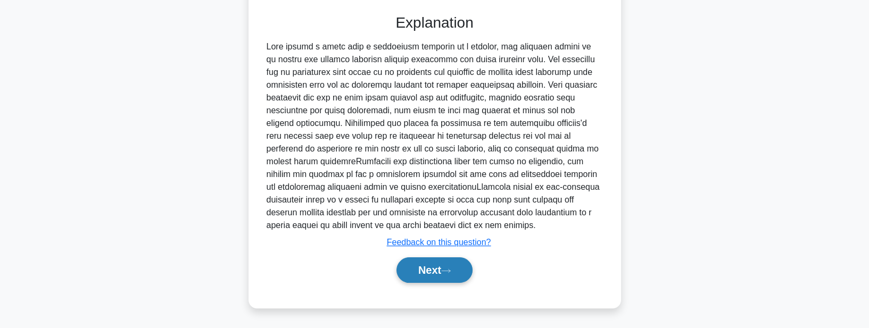
click at [413, 270] on button "Next" at bounding box center [435, 271] width 76 height 26
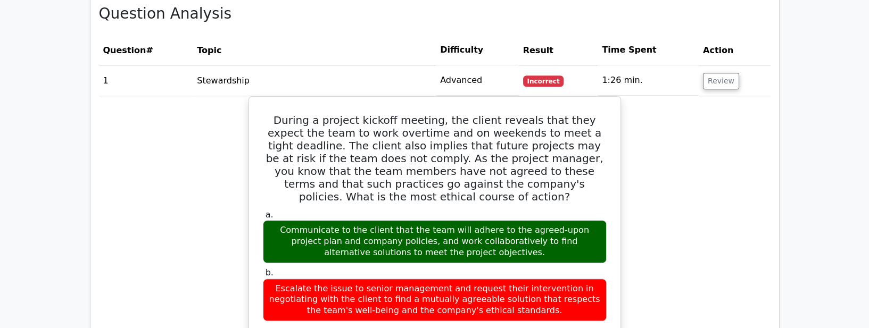
scroll to position [730, 0]
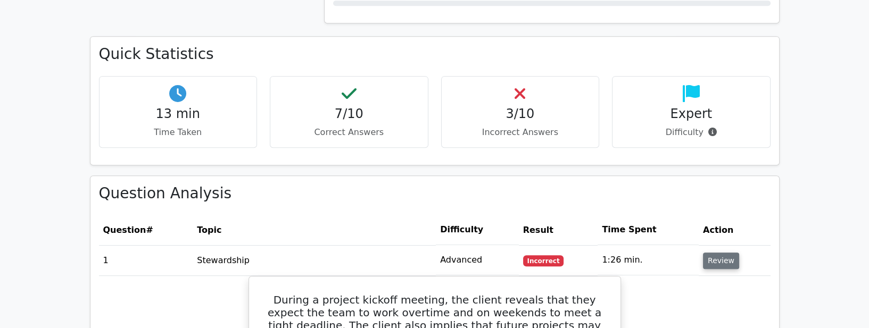
click at [709, 253] on button "Review" at bounding box center [721, 261] width 36 height 17
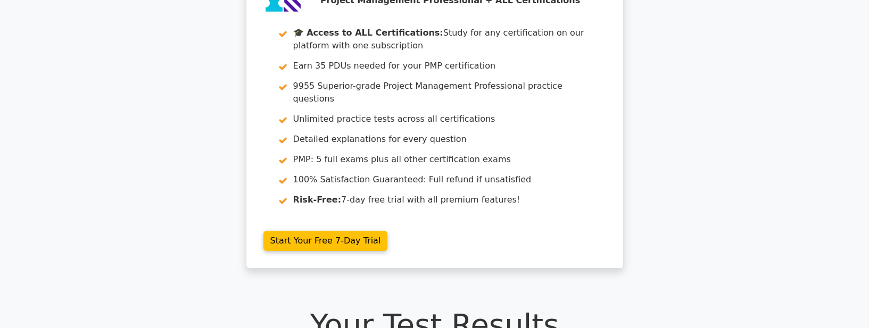
scroll to position [0, 0]
